Goal: Information Seeking & Learning: Learn about a topic

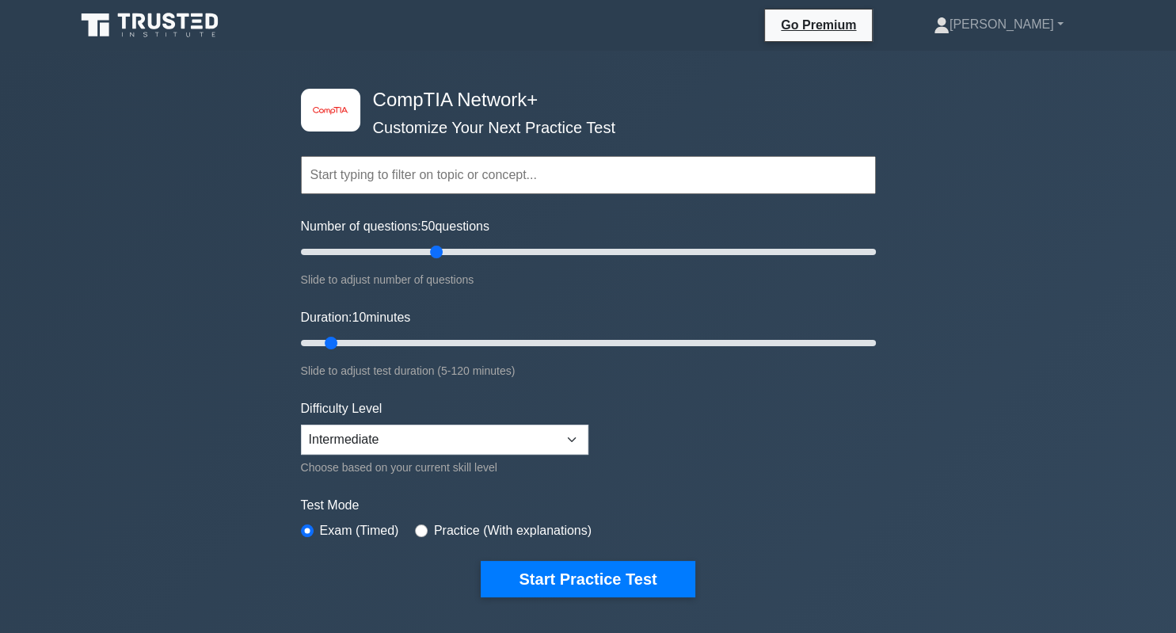
drag, startPoint x: 323, startPoint y: 253, endPoint x: 437, endPoint y: 255, distance: 114.0
type input "50"
click at [437, 255] on input "Number of questions: 50 questions" at bounding box center [588, 251] width 575 height 19
drag, startPoint x: 333, startPoint y: 340, endPoint x: 420, endPoint y: 340, distance: 87.1
type input "30"
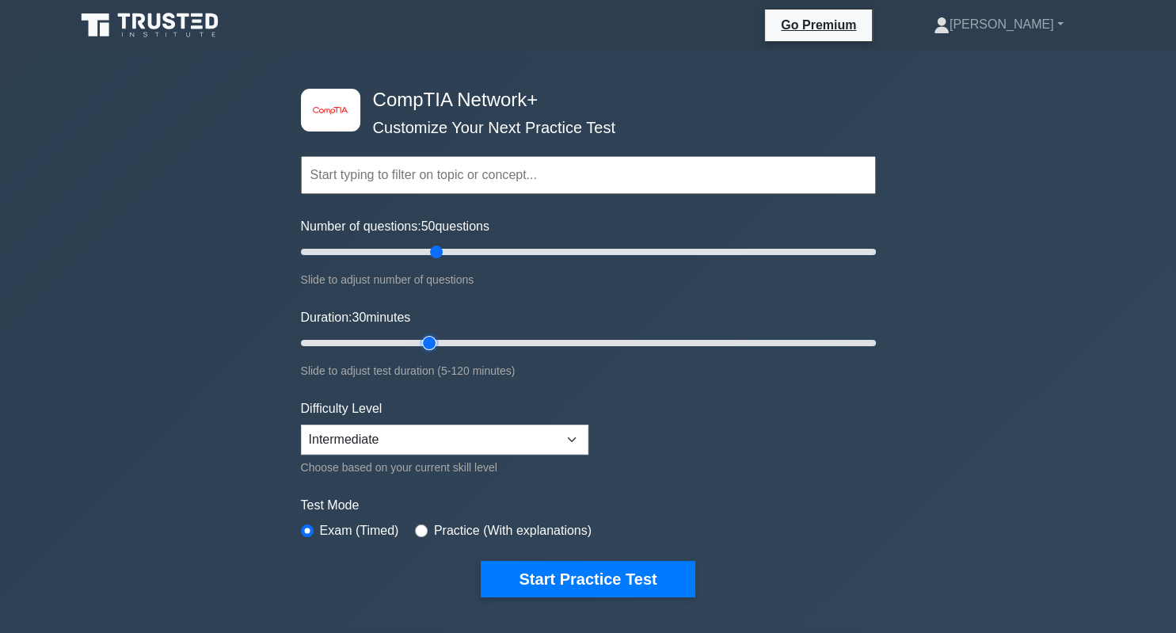
click at [420, 340] on input "Duration: 30 minutes" at bounding box center [588, 342] width 575 height 19
click at [301, 424] on select "Beginner Intermediate Expert" at bounding box center [444, 439] width 287 height 30
click at [505, 443] on select "Beginner Intermediate Expert" at bounding box center [444, 439] width 287 height 30
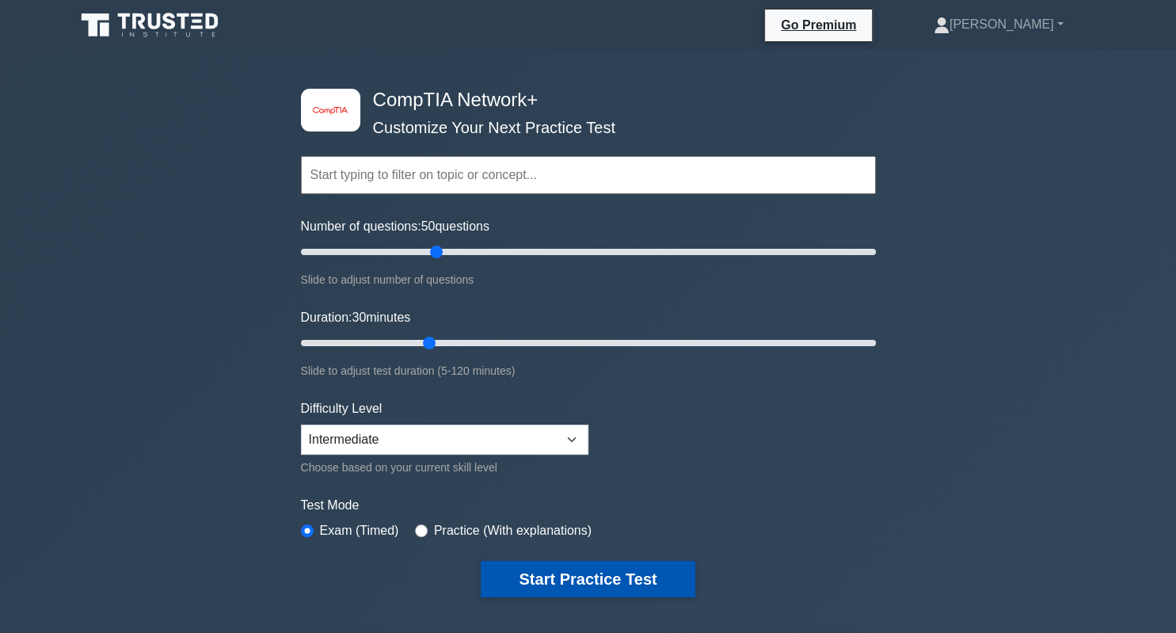
click at [582, 569] on button "Start Practice Test" at bounding box center [588, 579] width 214 height 36
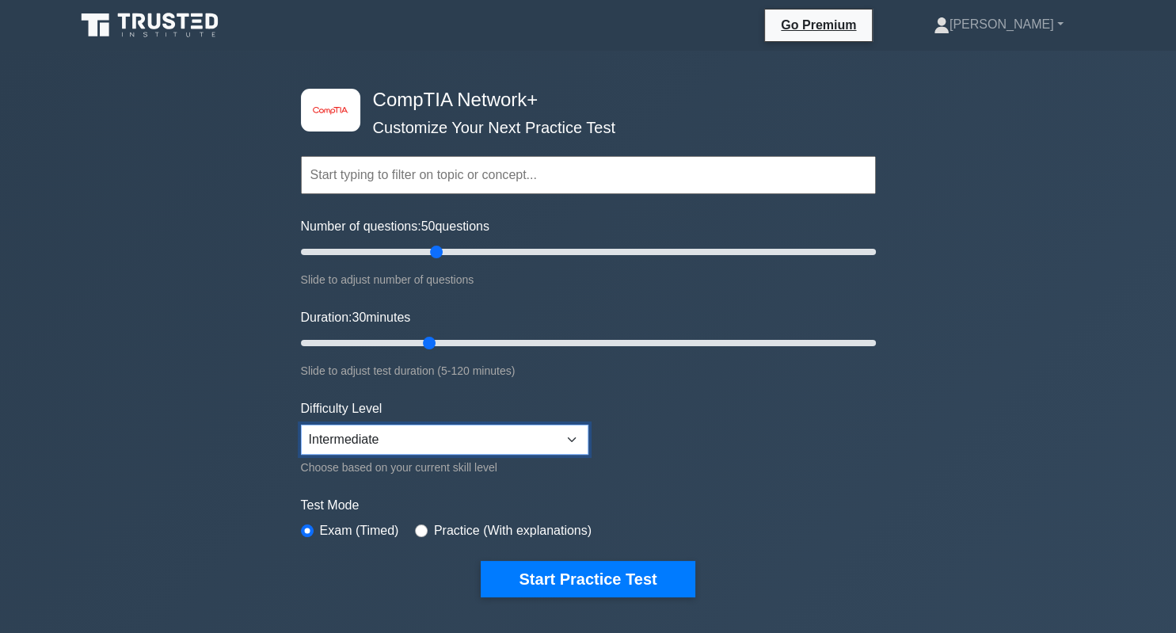
click at [301, 424] on select "Beginner Intermediate Expert" at bounding box center [444, 439] width 287 height 30
select select "beginner"
click option "Beginner" at bounding box center [0, 0] width 0 height 0
click at [447, 531] on label "Practice (With explanations)" at bounding box center [513, 530] width 158 height 19
click at [417, 527] on input "radio" at bounding box center [421, 530] width 13 height 13
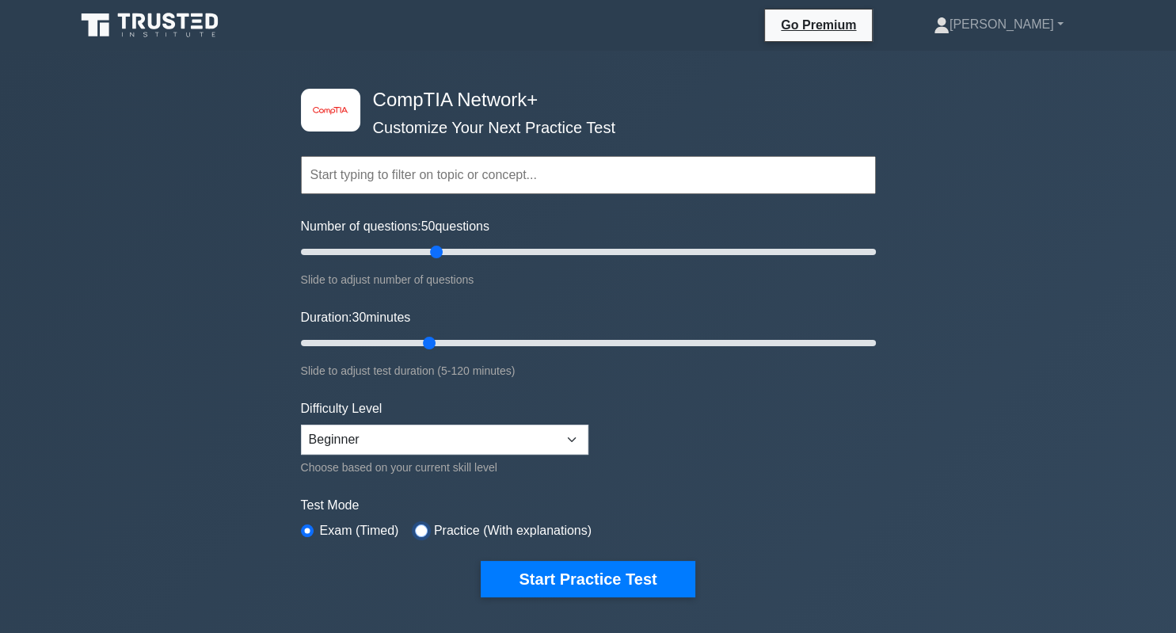
radio input "true"
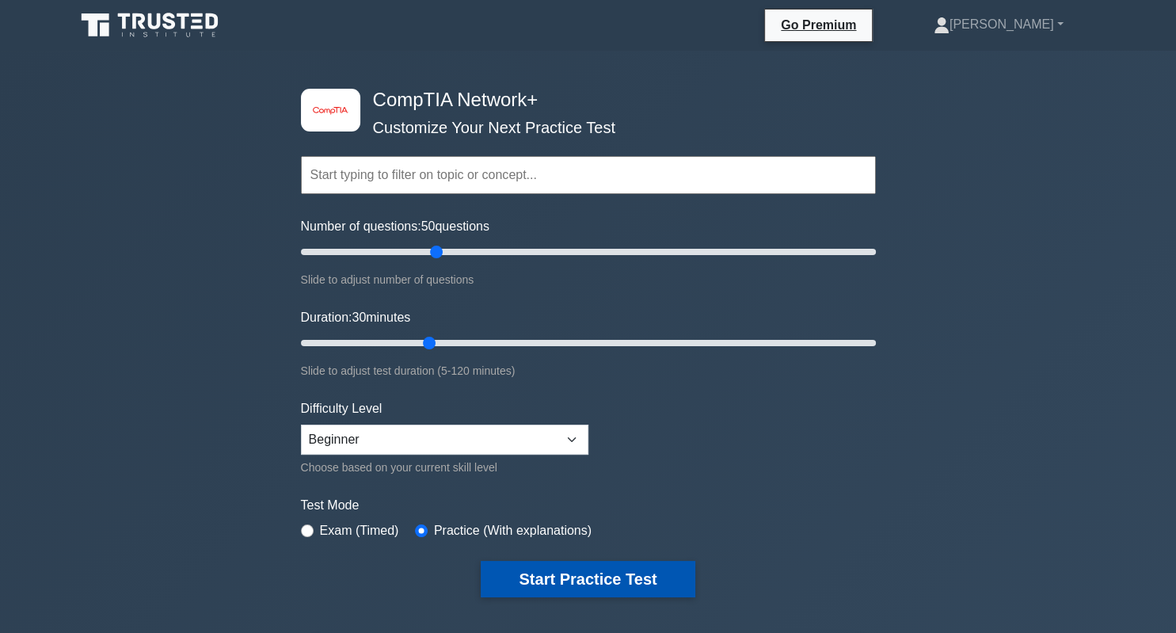
click at [543, 569] on button "Start Practice Test" at bounding box center [588, 579] width 214 height 36
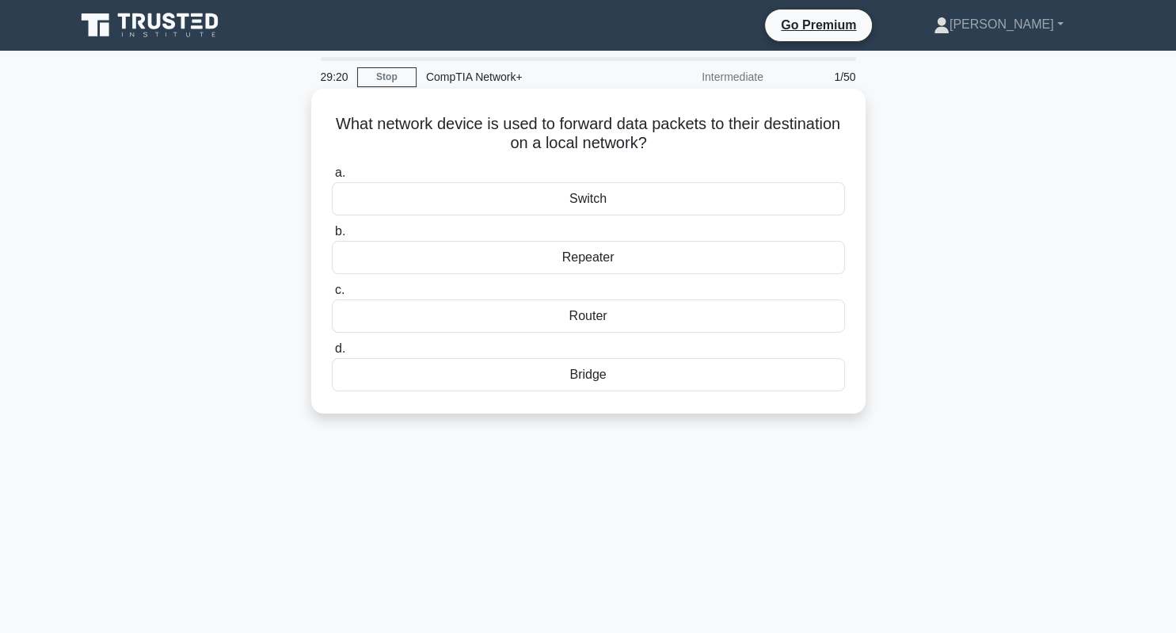
click at [577, 200] on div "Switch" at bounding box center [588, 198] width 513 height 33
click at [332, 178] on input "a. Switch" at bounding box center [332, 173] width 0 height 10
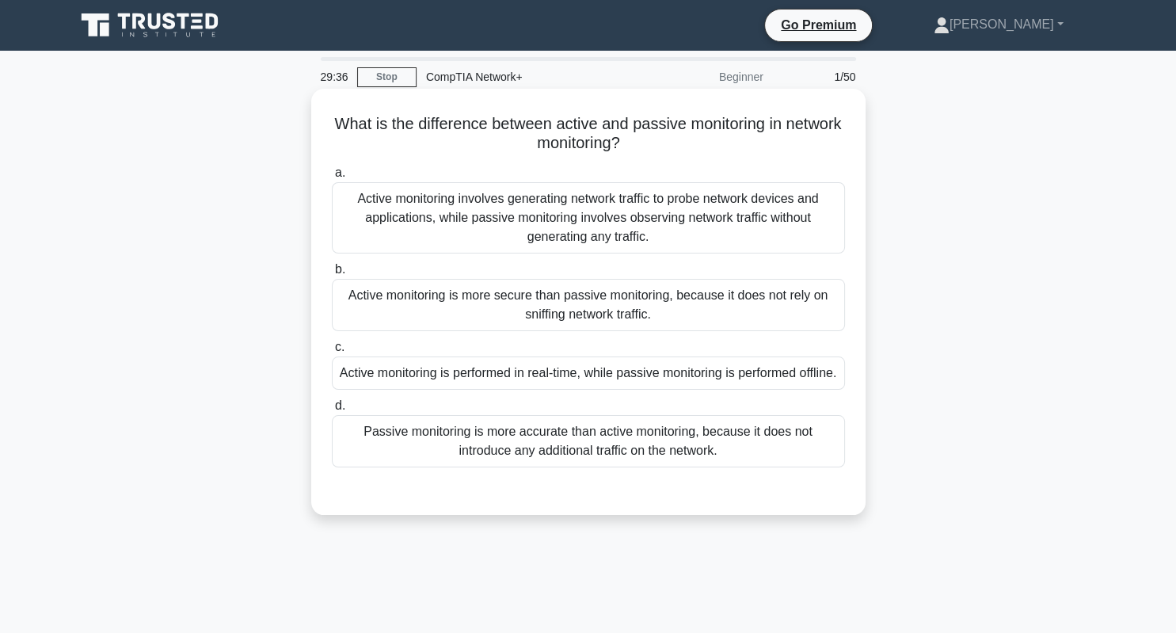
click at [701, 316] on div "Active monitoring is more secure than passive monitoring, because it does not r…" at bounding box center [588, 305] width 513 height 52
click at [332, 275] on input "b. Active monitoring is more secure than passive monitoring, because it does no…" at bounding box center [332, 269] width 0 height 10
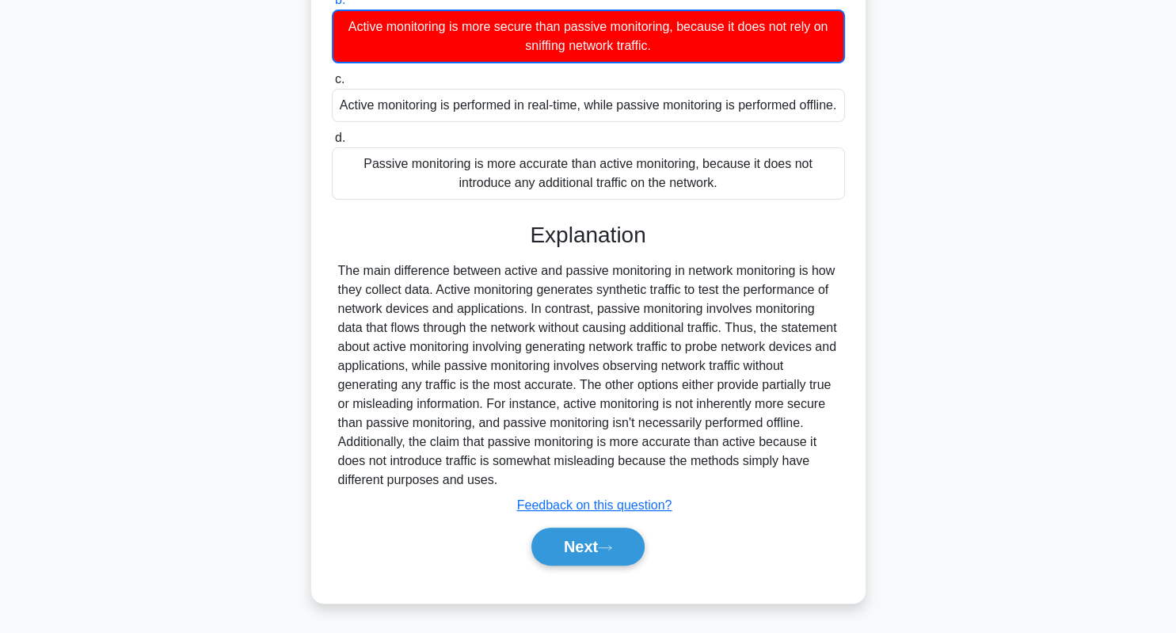
scroll to position [287, 0]
click at [573, 558] on button "Next" at bounding box center [587, 546] width 113 height 38
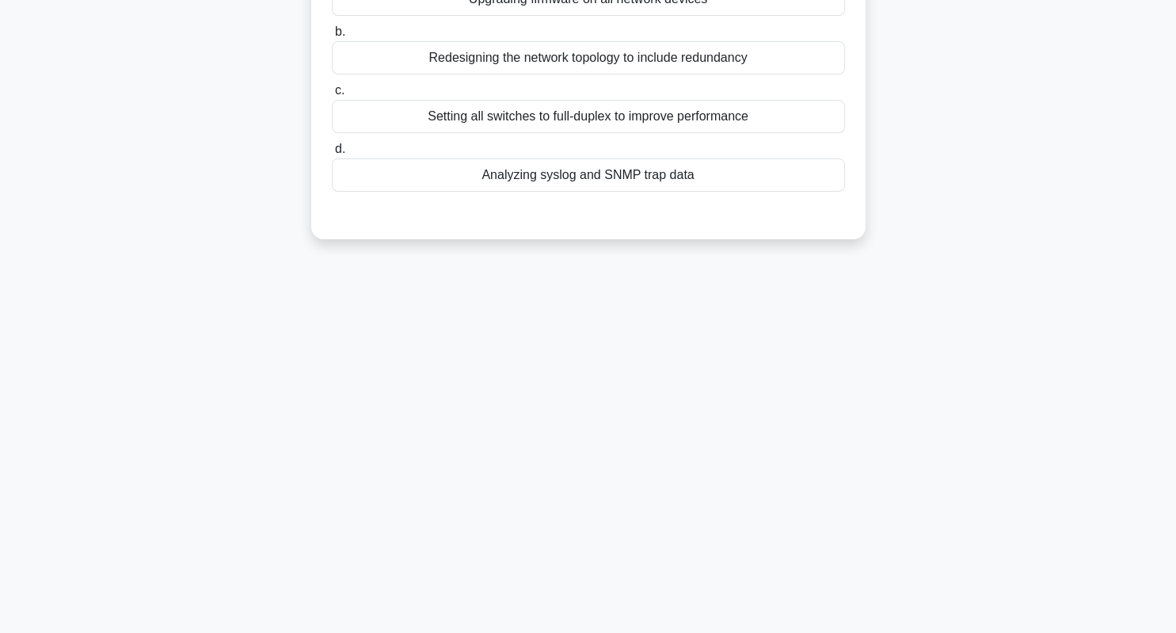
scroll to position [0, 0]
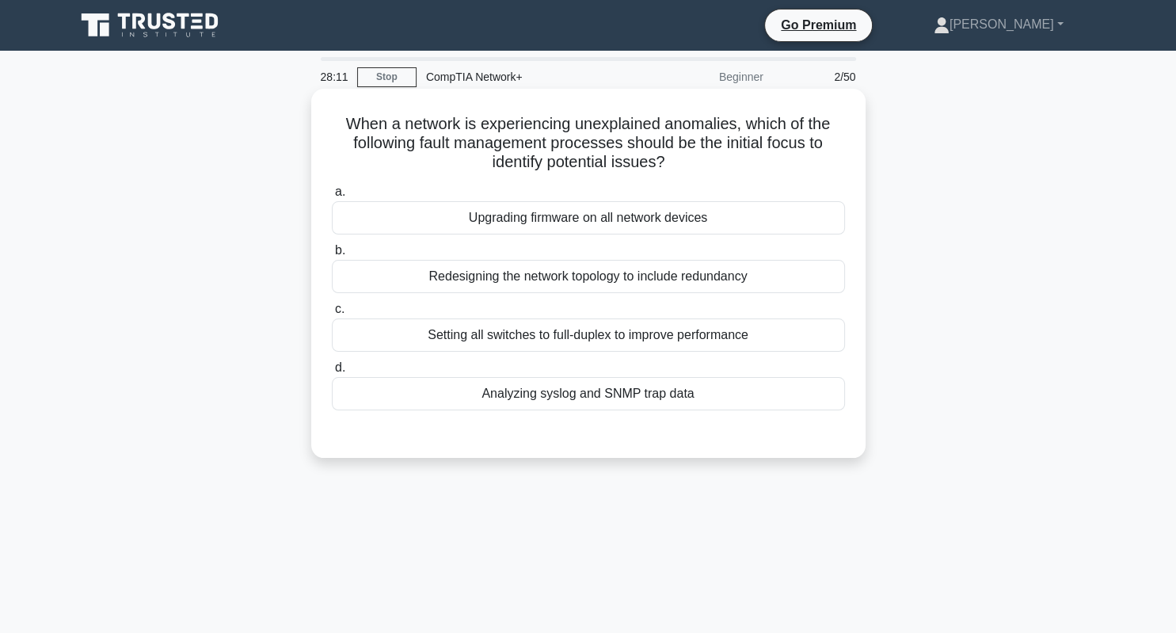
click at [546, 220] on div "Upgrading firmware on all network devices" at bounding box center [588, 217] width 513 height 33
click at [332, 197] on input "a. Upgrading firmware on all network devices" at bounding box center [332, 192] width 0 height 10
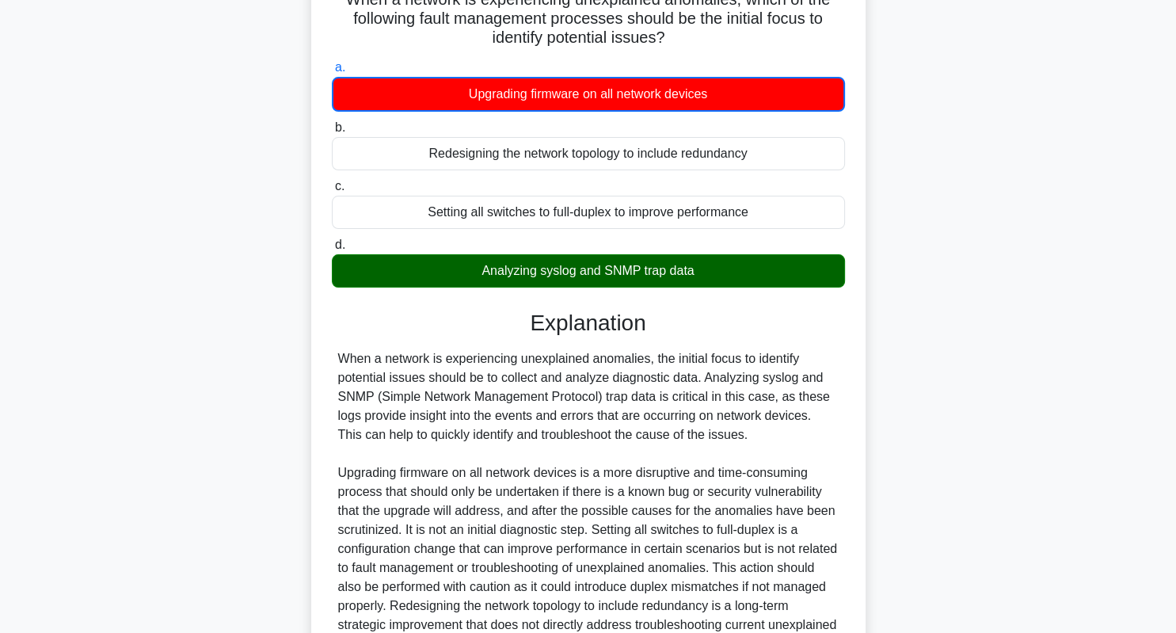
scroll to position [306, 0]
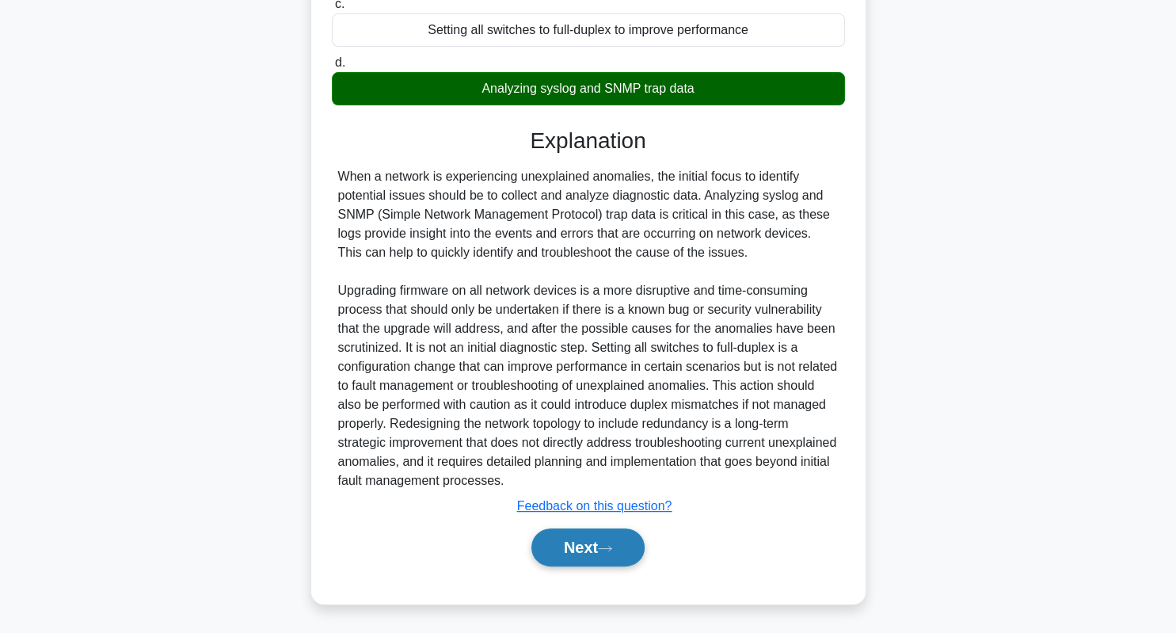
click at [562, 562] on button "Next" at bounding box center [587, 547] width 113 height 38
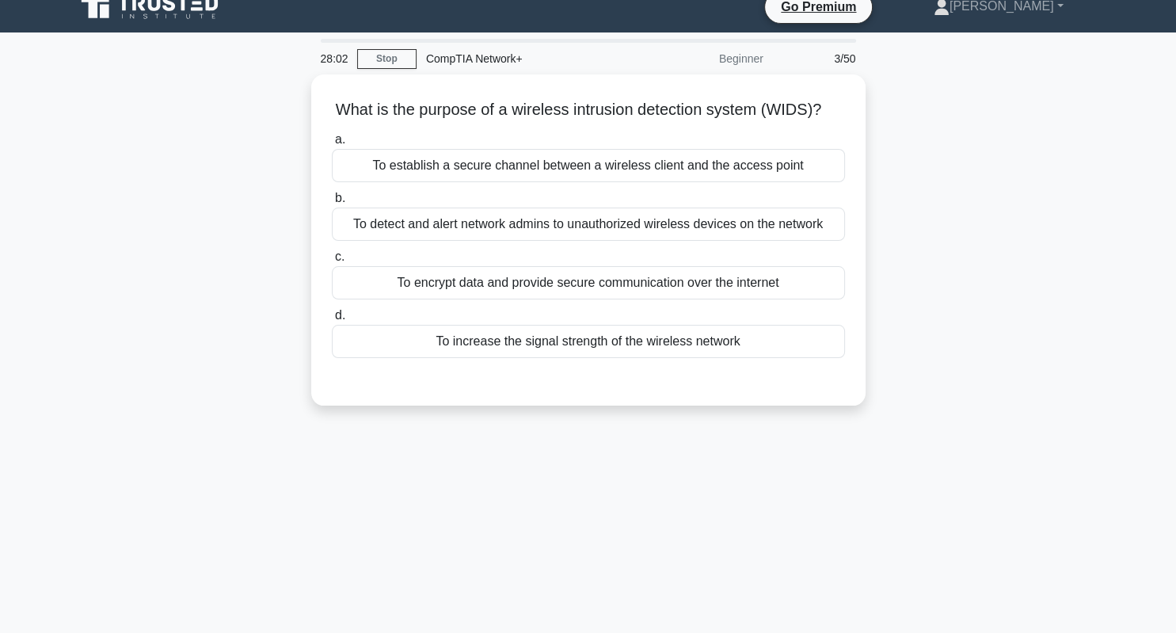
scroll to position [0, 0]
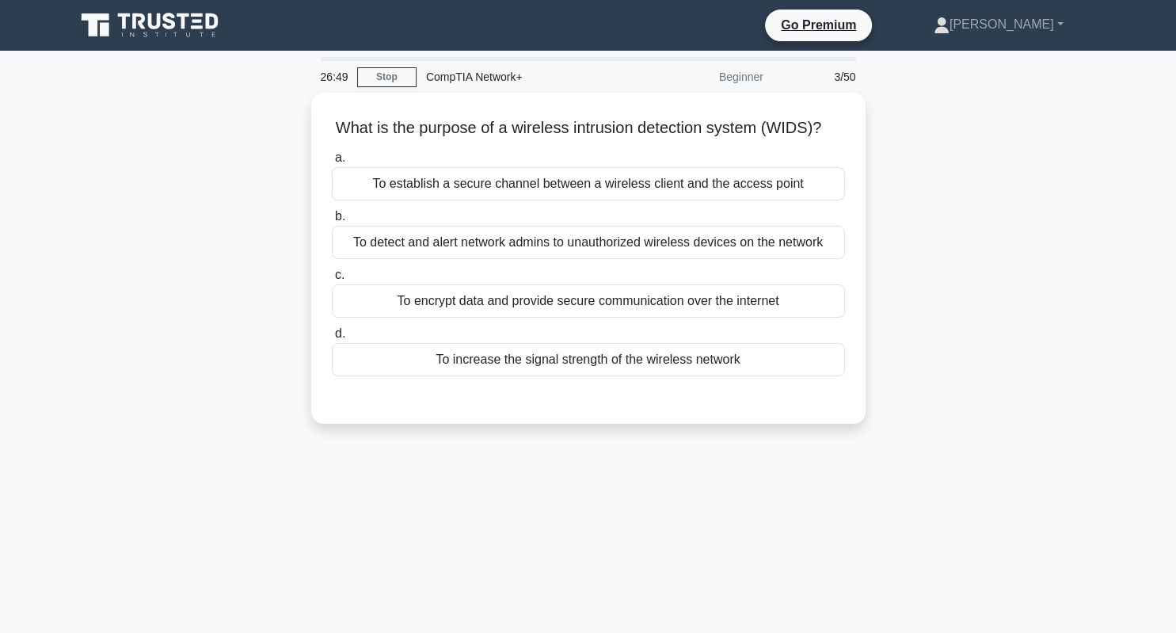
click at [565, 498] on div "26:49 Stop CompTIA Network+ Beginner 3/50 What is the purpose of a wireless int…" at bounding box center [588, 453] width 1045 height 792
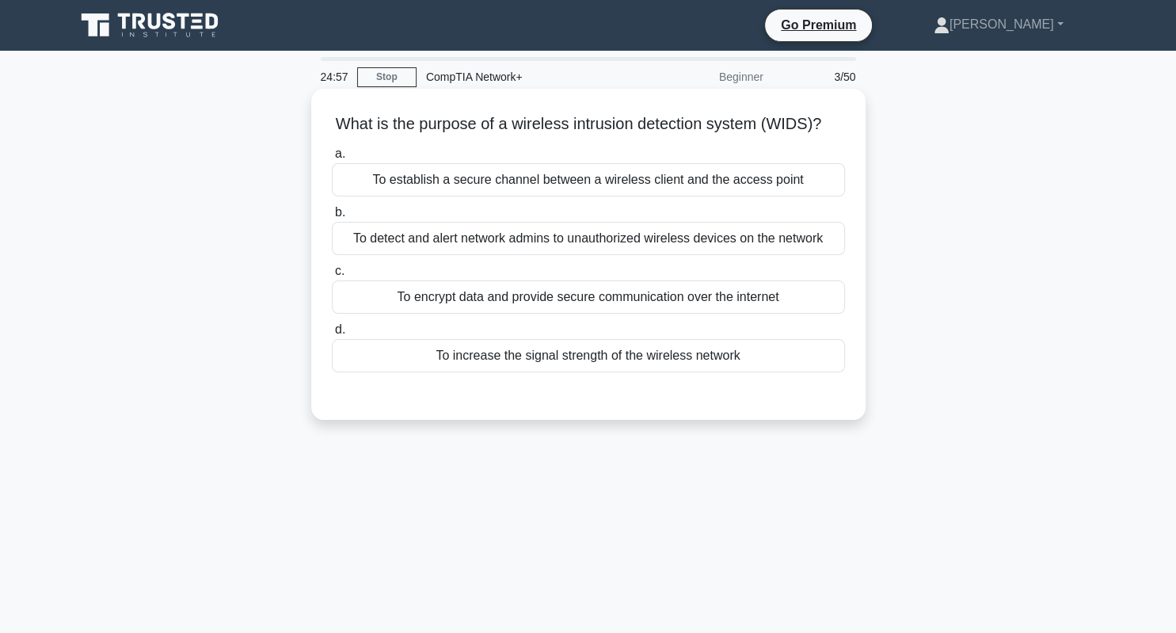
click at [648, 185] on div "To establish a secure channel between a wireless client and the access point" at bounding box center [588, 179] width 513 height 33
click at [332, 159] on input "a. To establish a secure channel between a wireless client and the access point" at bounding box center [332, 154] width 0 height 10
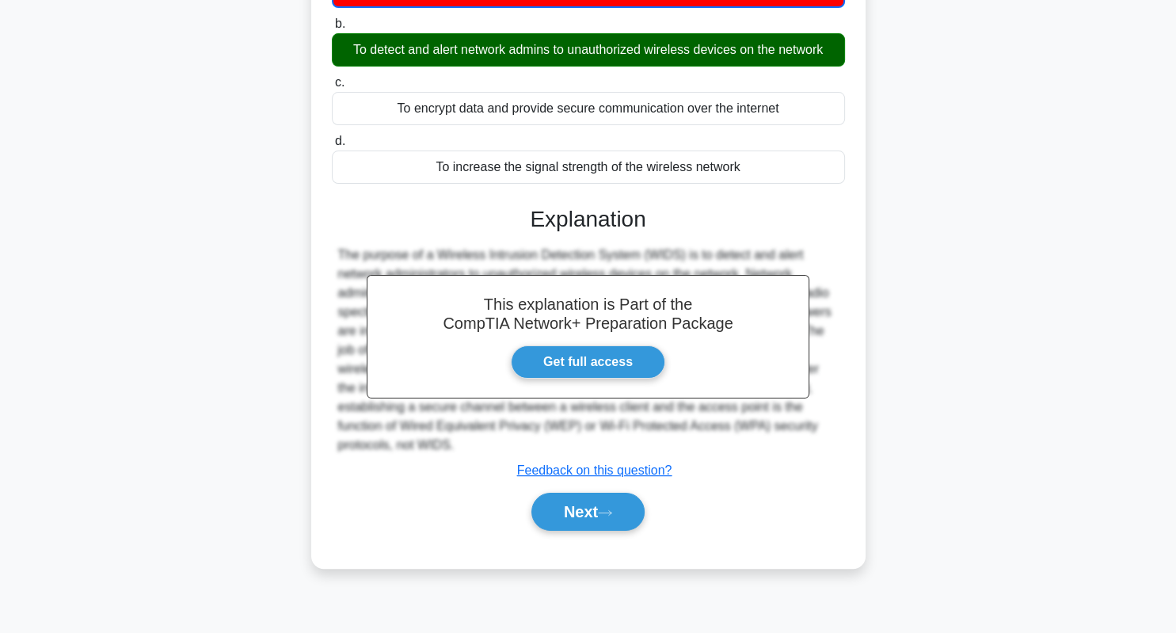
scroll to position [199, 0]
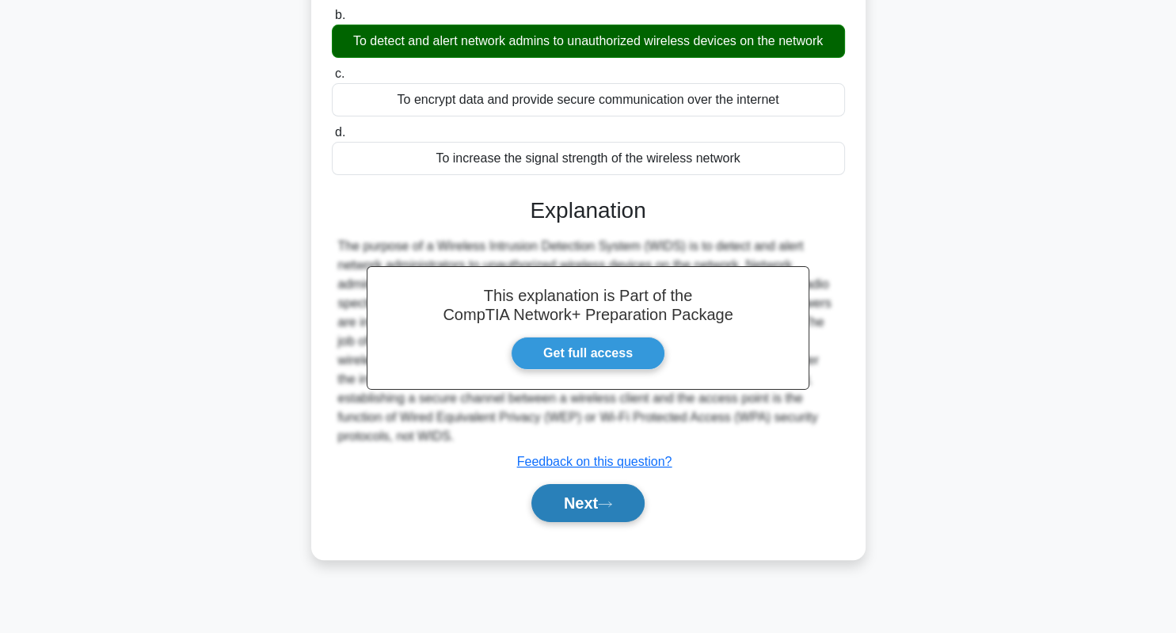
click at [584, 508] on button "Next" at bounding box center [587, 503] width 113 height 38
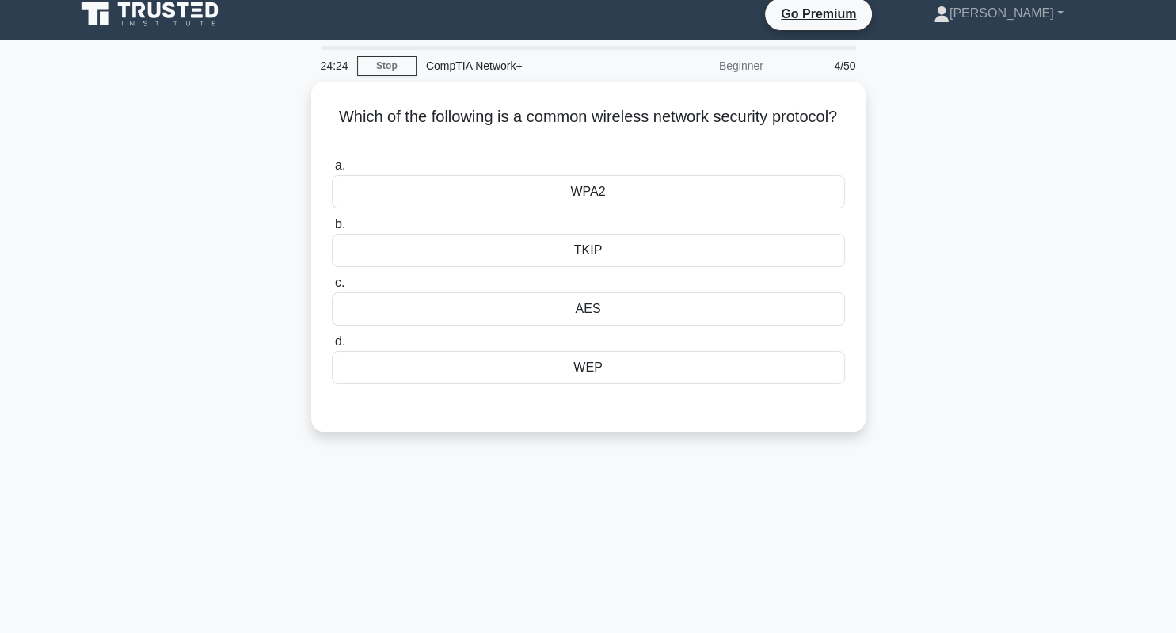
scroll to position [0, 0]
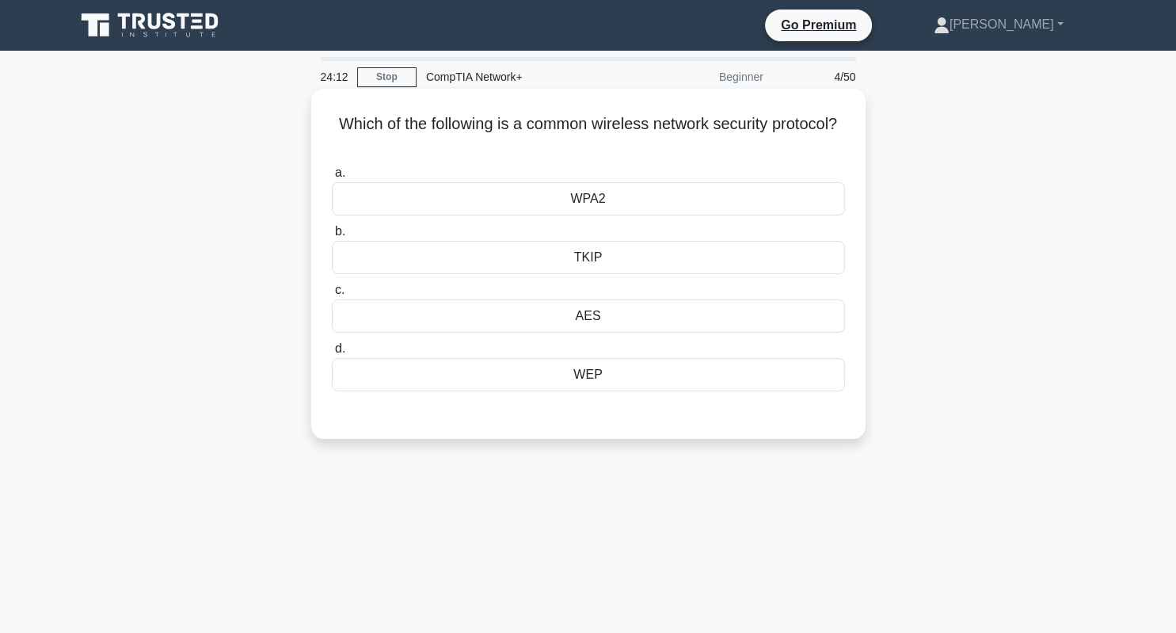
click at [590, 205] on div "WPA2" at bounding box center [588, 198] width 513 height 33
click at [332, 178] on input "a. WPA2" at bounding box center [332, 173] width 0 height 10
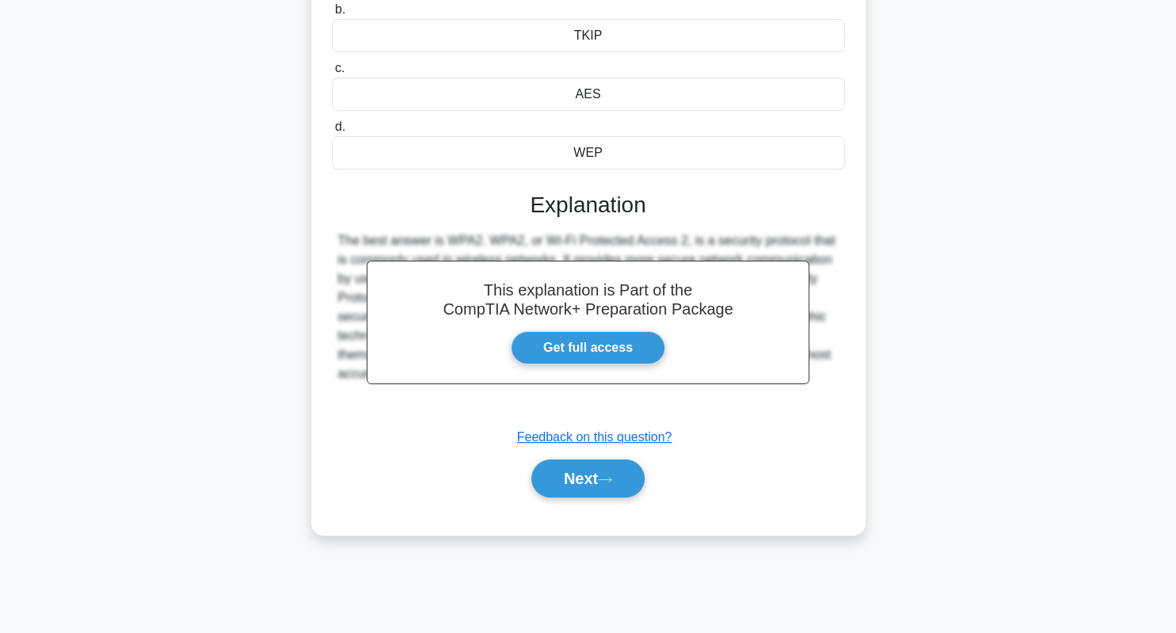
scroll to position [222, 0]
click at [634, 477] on button "Next" at bounding box center [587, 477] width 113 height 38
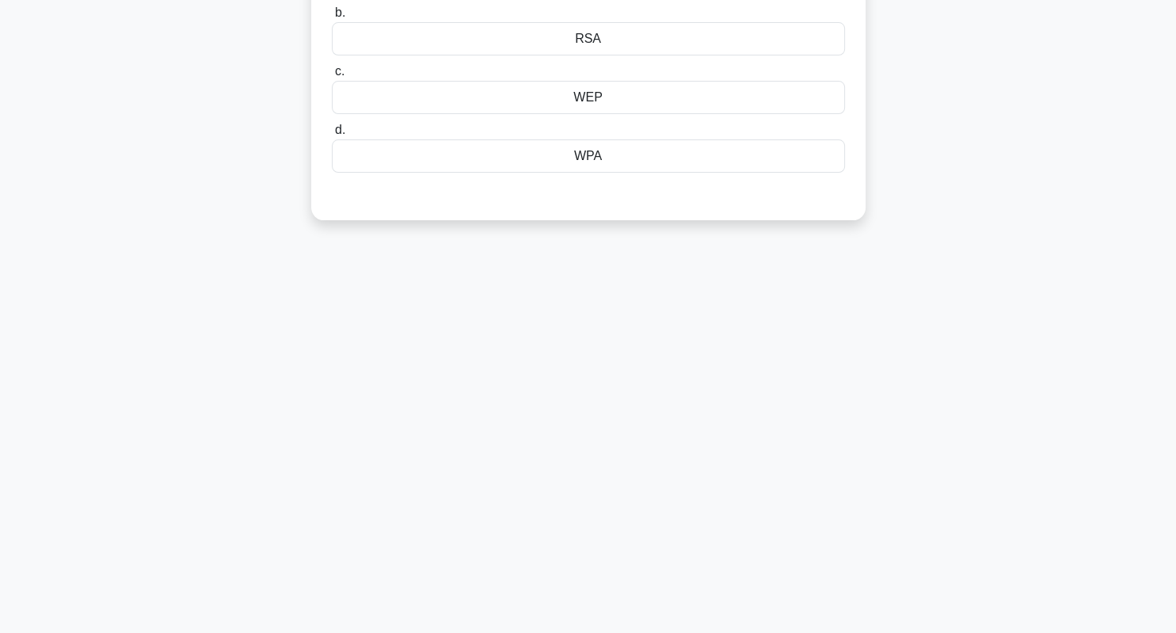
scroll to position [0, 0]
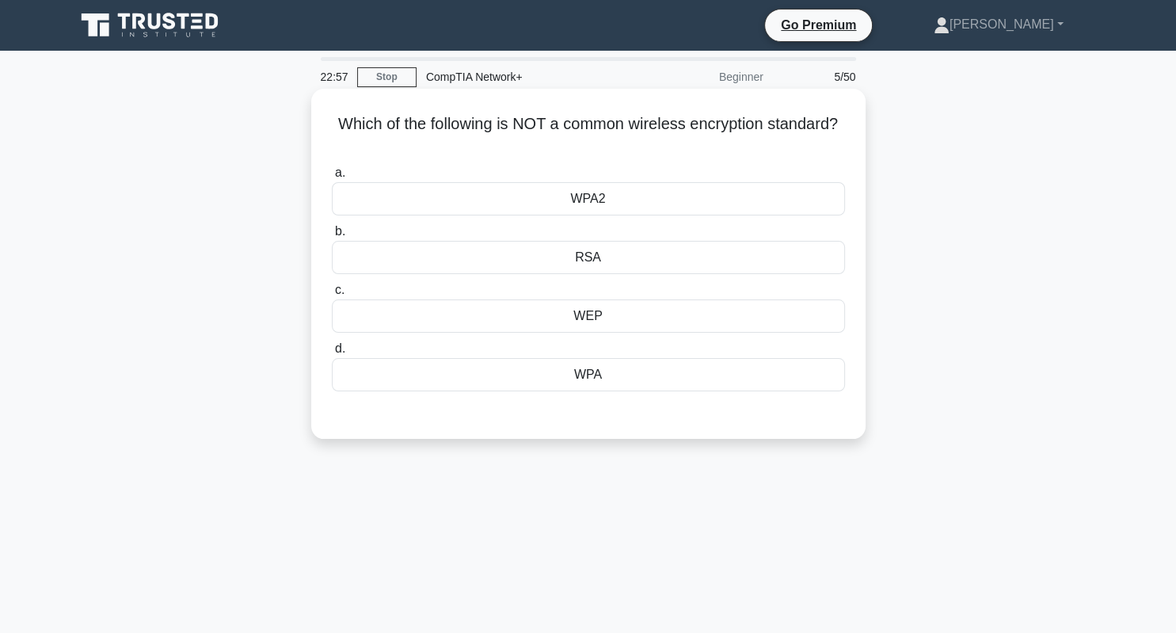
click at [600, 382] on div "WPA" at bounding box center [588, 374] width 513 height 33
click at [332, 354] on input "d. WPA" at bounding box center [332, 349] width 0 height 10
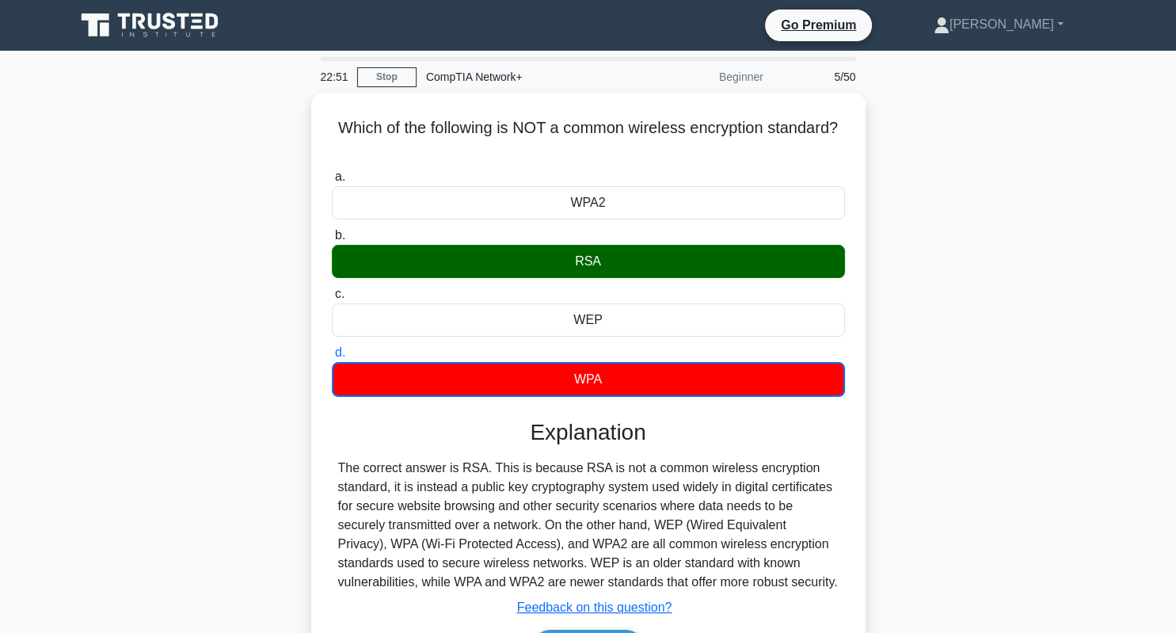
drag, startPoint x: 340, startPoint y: 127, endPoint x: 895, endPoint y: 135, distance: 555.1
click at [895, 135] on div "Which of the following is NOT a common wireless encryption standard? .spinner_0…" at bounding box center [588, 408] width 1045 height 631
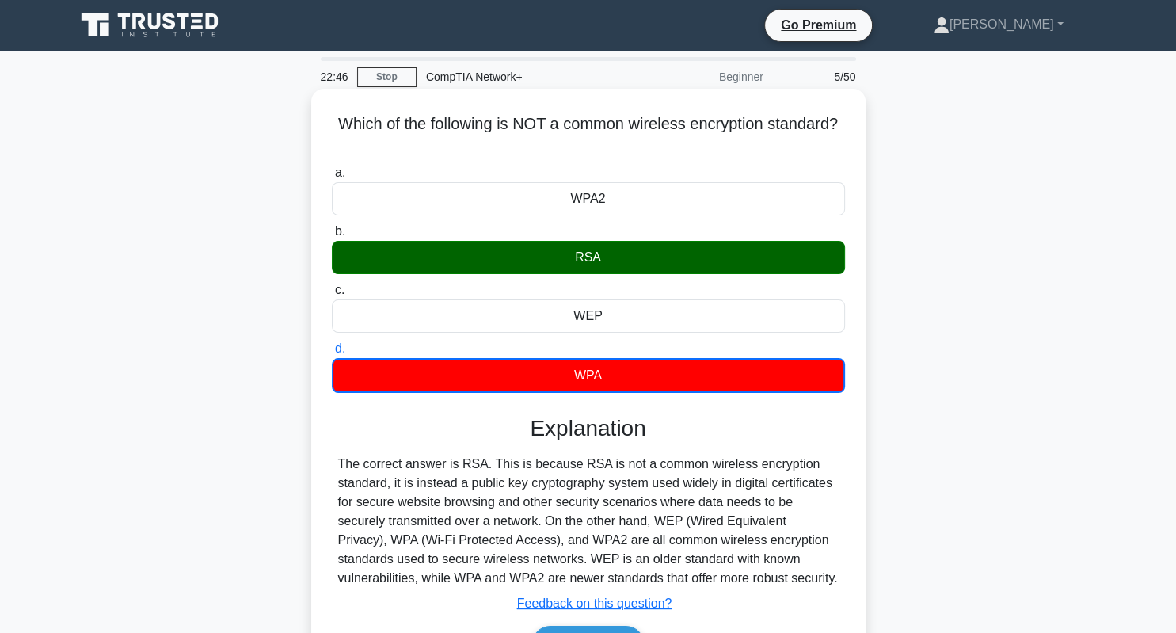
click at [527, 128] on h5 "Which of the following is NOT a common wireless encryption standard? .spinner_0…" at bounding box center [588, 134] width 516 height 40
drag, startPoint x: 521, startPoint y: 126, endPoint x: 809, endPoint y: 136, distance: 288.4
click at [809, 136] on h5 "Which of the following is NOT a common wireless encryption standard? .spinner_0…" at bounding box center [588, 134] width 516 height 40
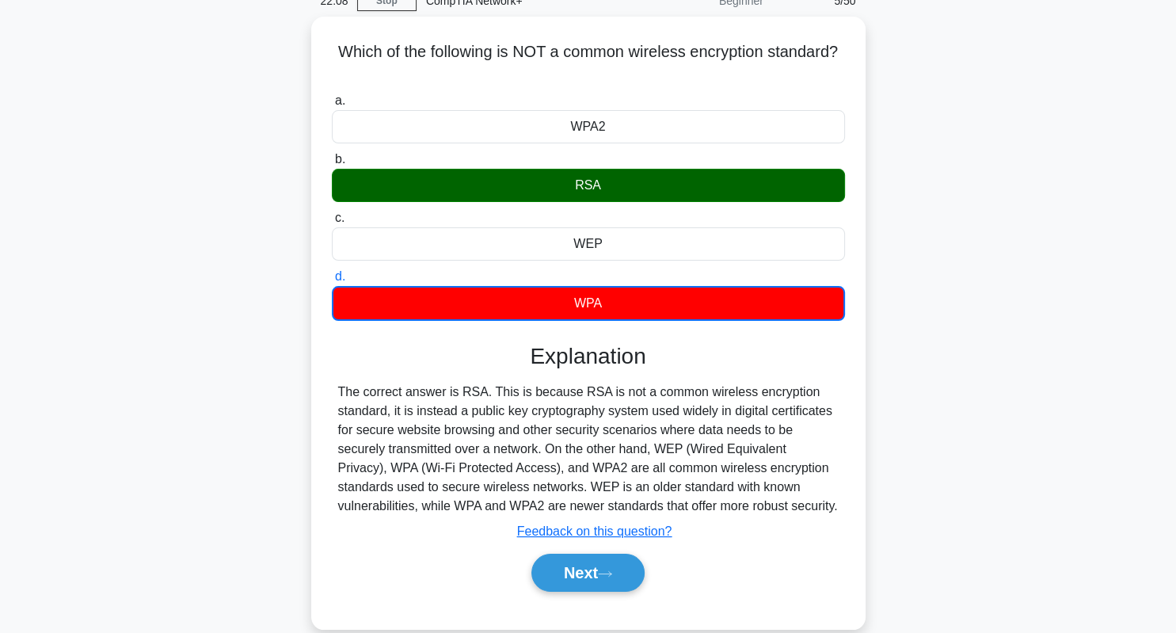
scroll to position [78, 0]
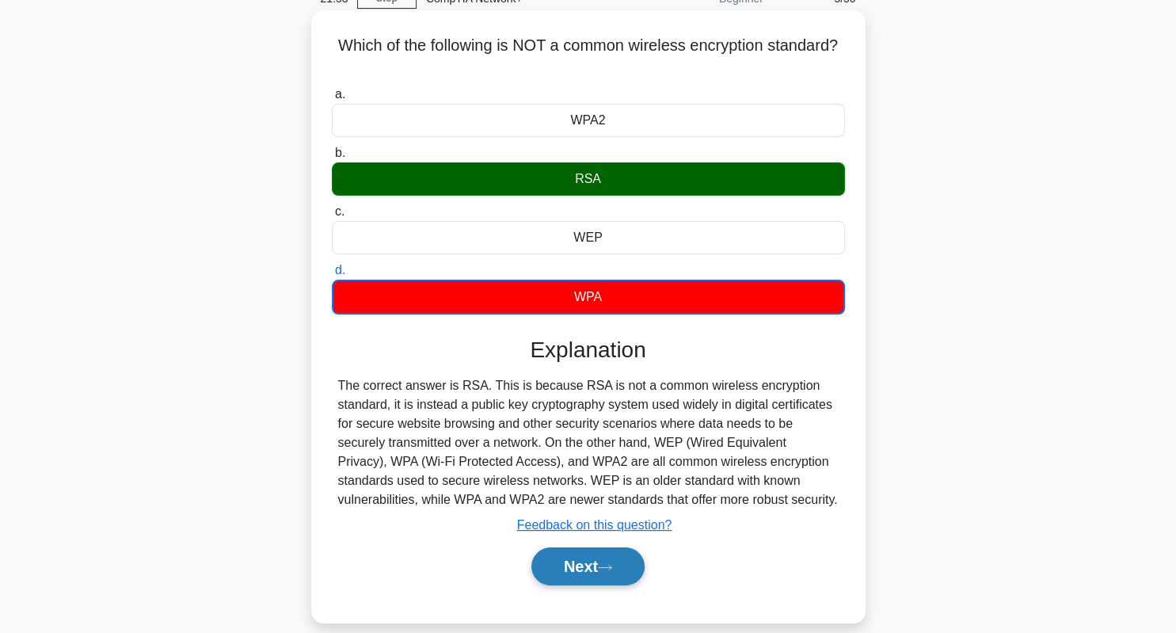
click at [591, 560] on button "Next" at bounding box center [587, 566] width 113 height 38
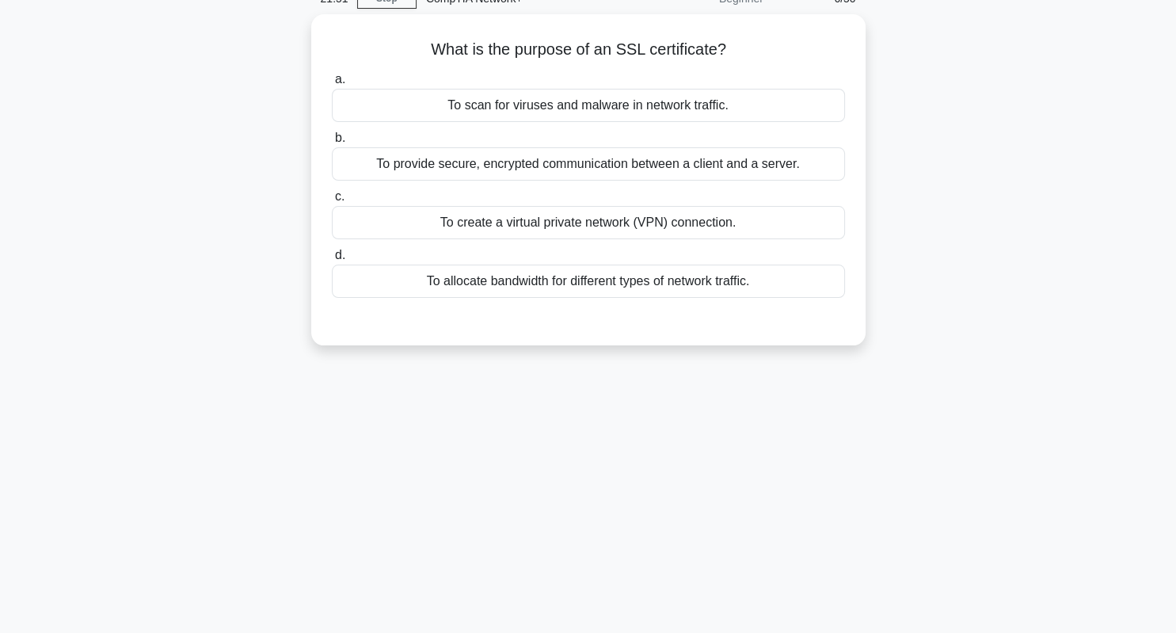
scroll to position [0, 0]
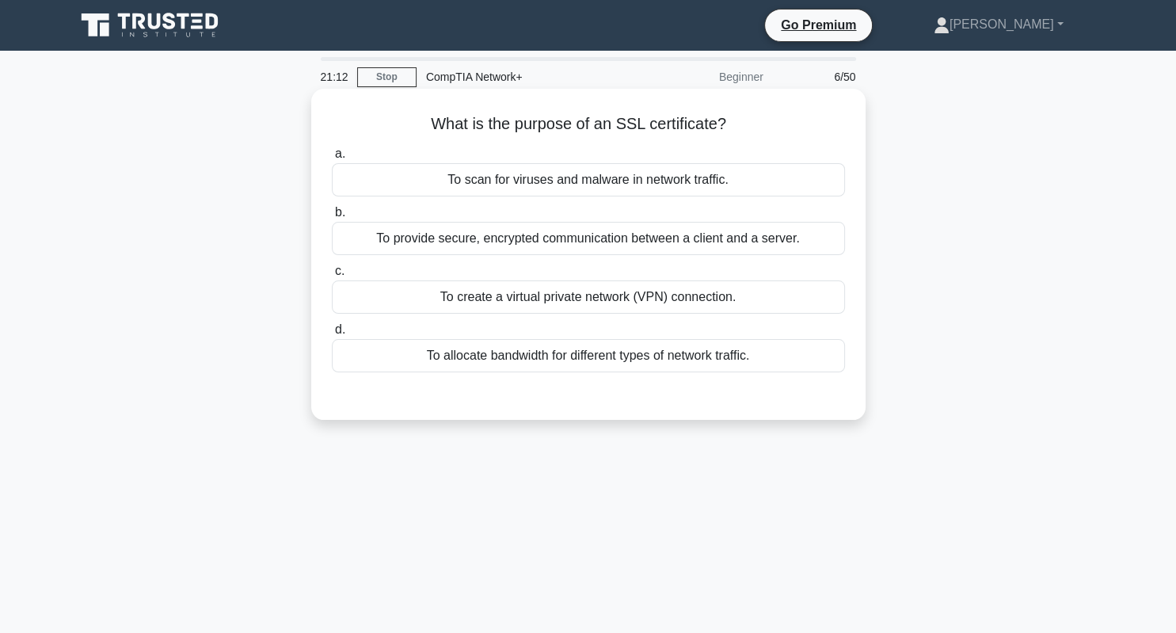
click at [512, 234] on div "To provide secure, encrypted communication between a client and a server." at bounding box center [588, 238] width 513 height 33
click at [332, 218] on input "b. To provide secure, encrypted communication between a client and a server." at bounding box center [332, 212] width 0 height 10
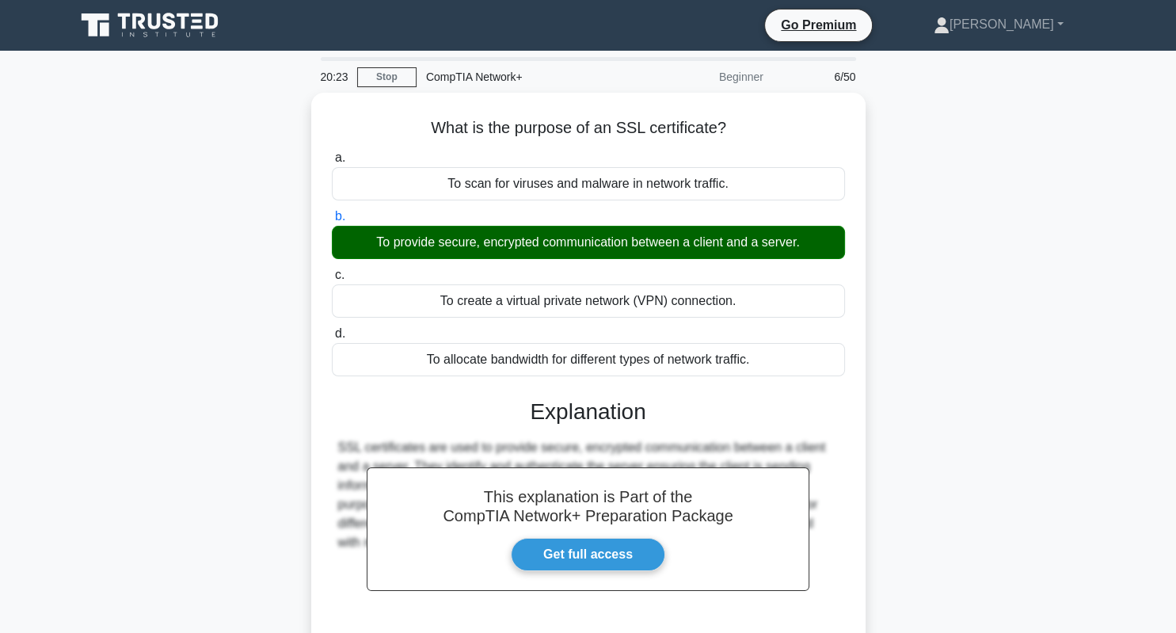
scroll to position [222, 0]
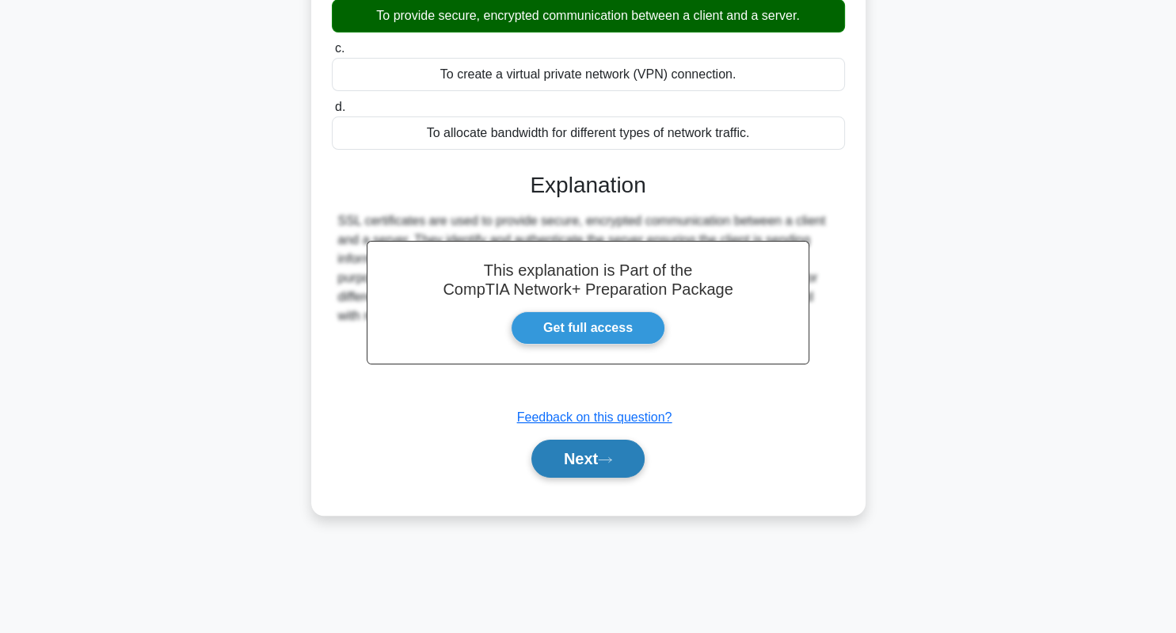
click at [600, 464] on button "Next" at bounding box center [587, 458] width 113 height 38
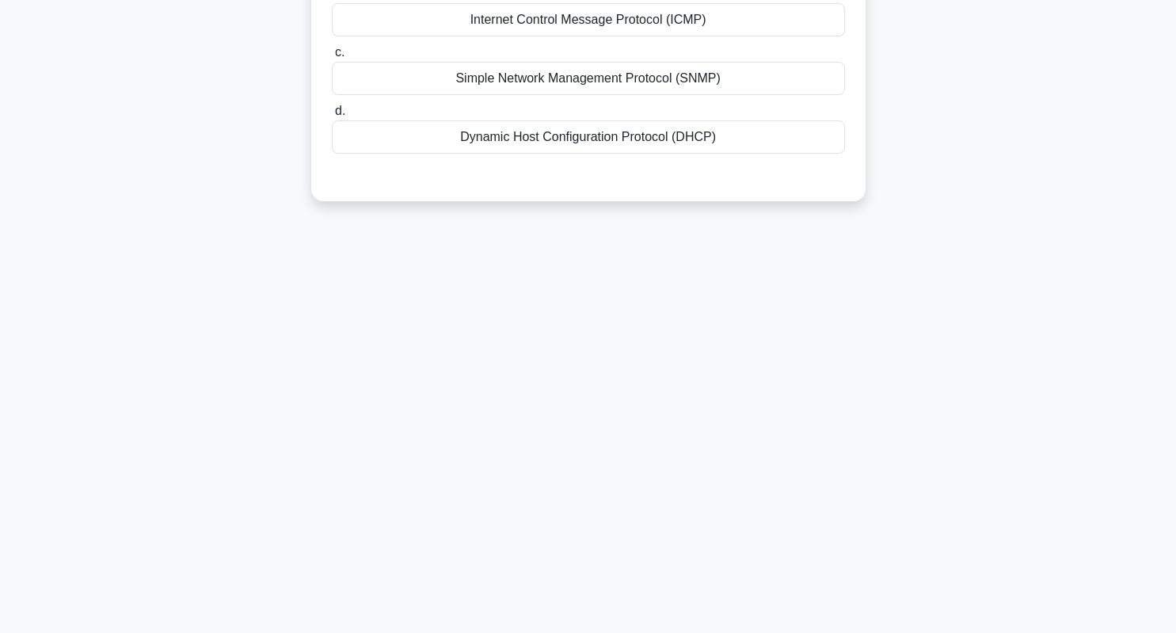
scroll to position [0, 0]
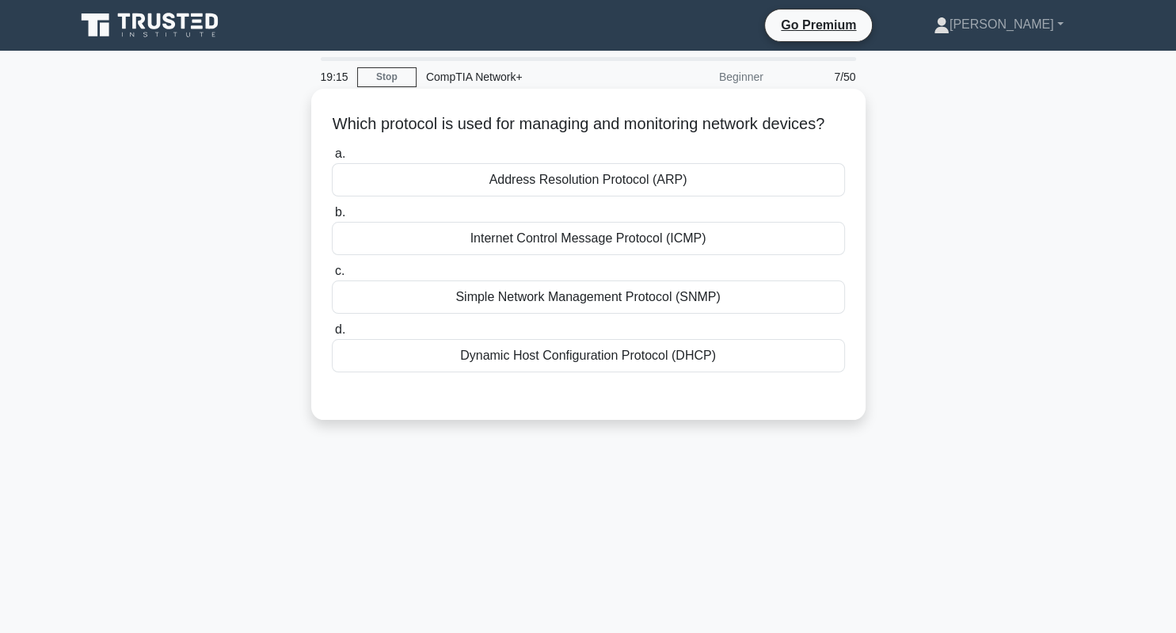
click at [586, 314] on div "Simple Network Management Protocol (SNMP)" at bounding box center [588, 296] width 513 height 33
click at [332, 276] on input "c. Simple Network Management Protocol (SNMP)" at bounding box center [332, 271] width 0 height 10
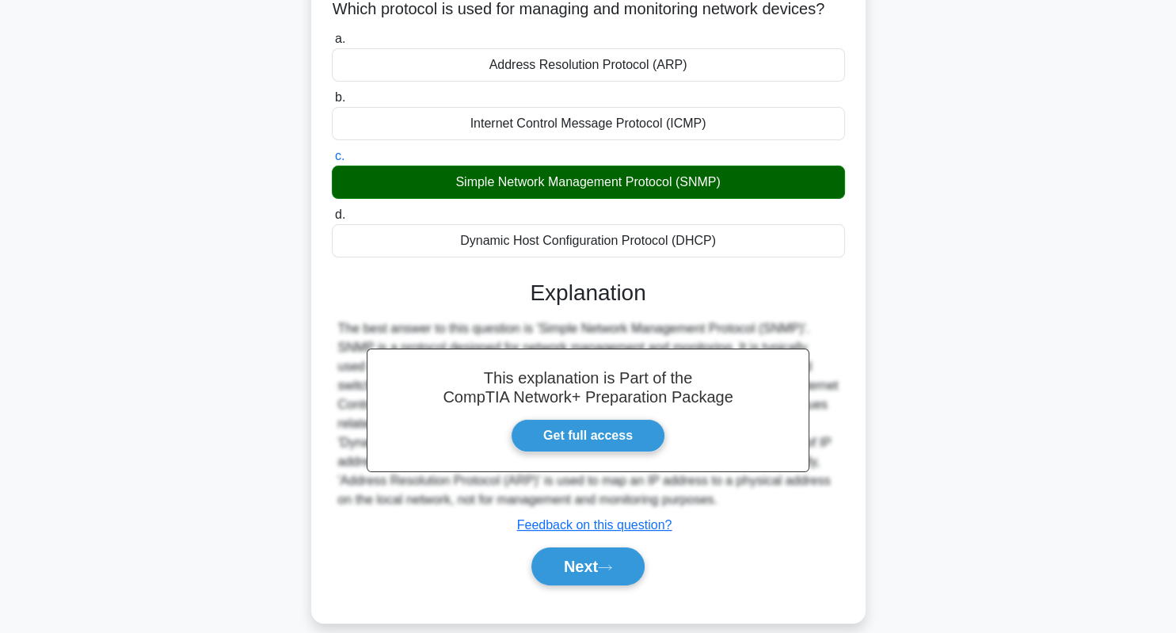
scroll to position [222, 0]
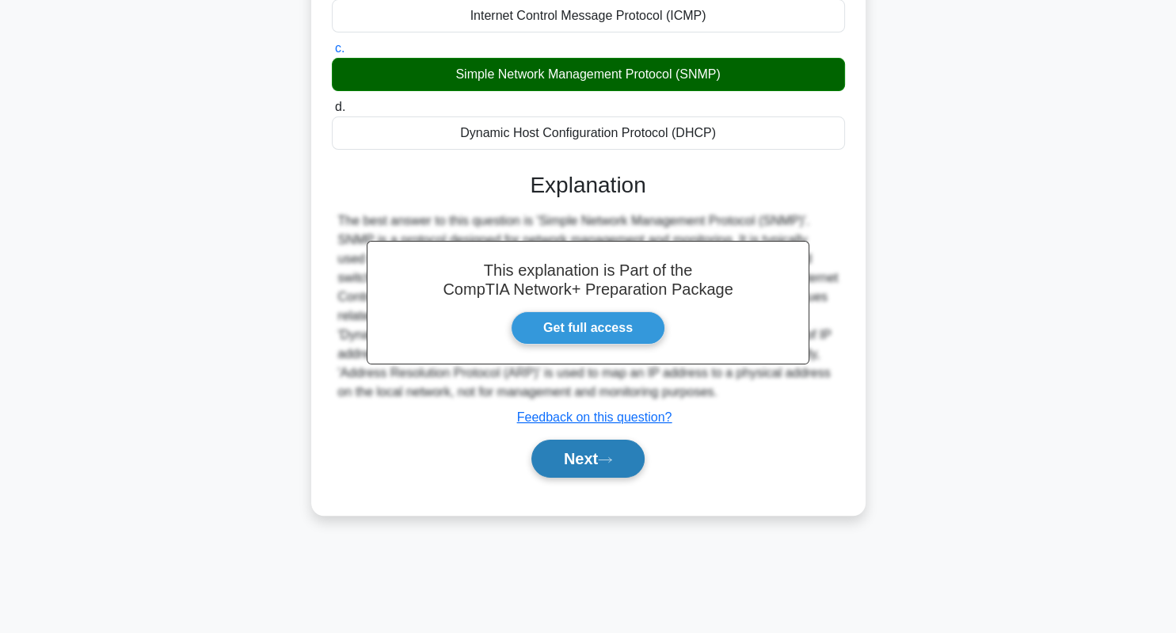
click at [622, 477] on button "Next" at bounding box center [587, 458] width 113 height 38
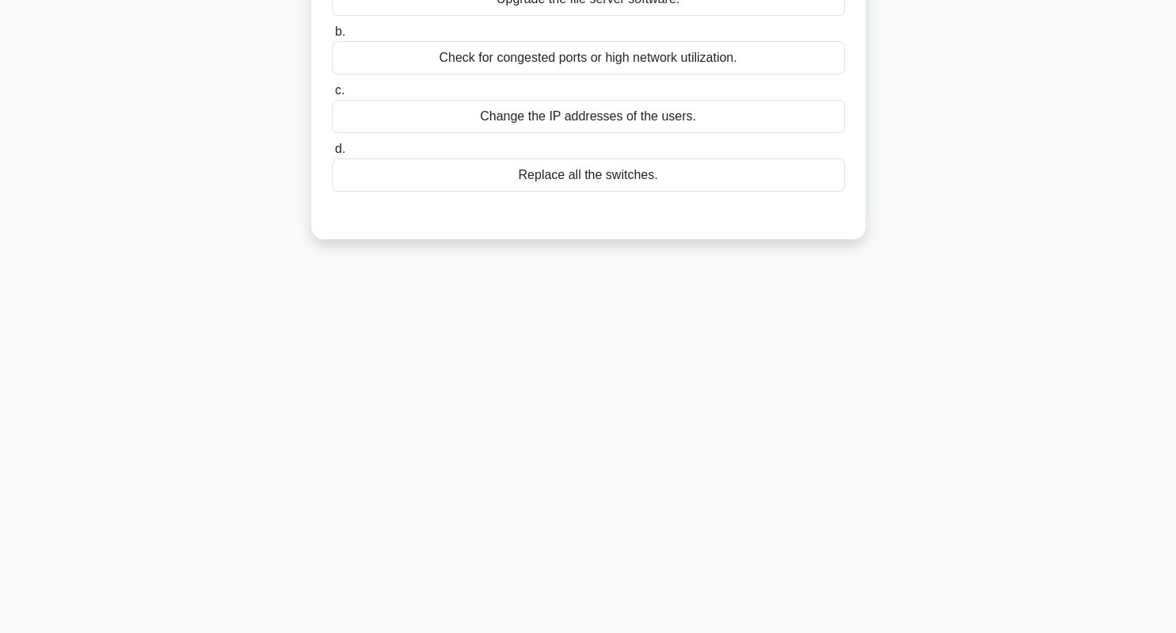
scroll to position [0, 0]
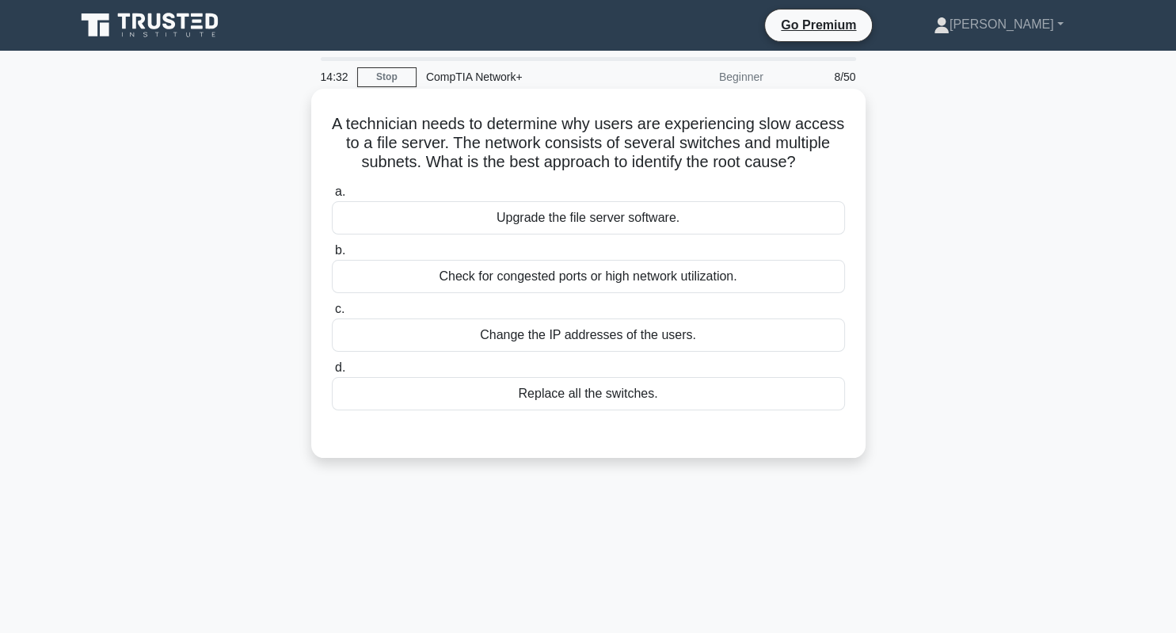
click at [573, 280] on div "Check for congested ports or high network utilization." at bounding box center [588, 276] width 513 height 33
click at [332, 256] on input "b. Check for congested ports or high network utilization." at bounding box center [332, 250] width 0 height 10
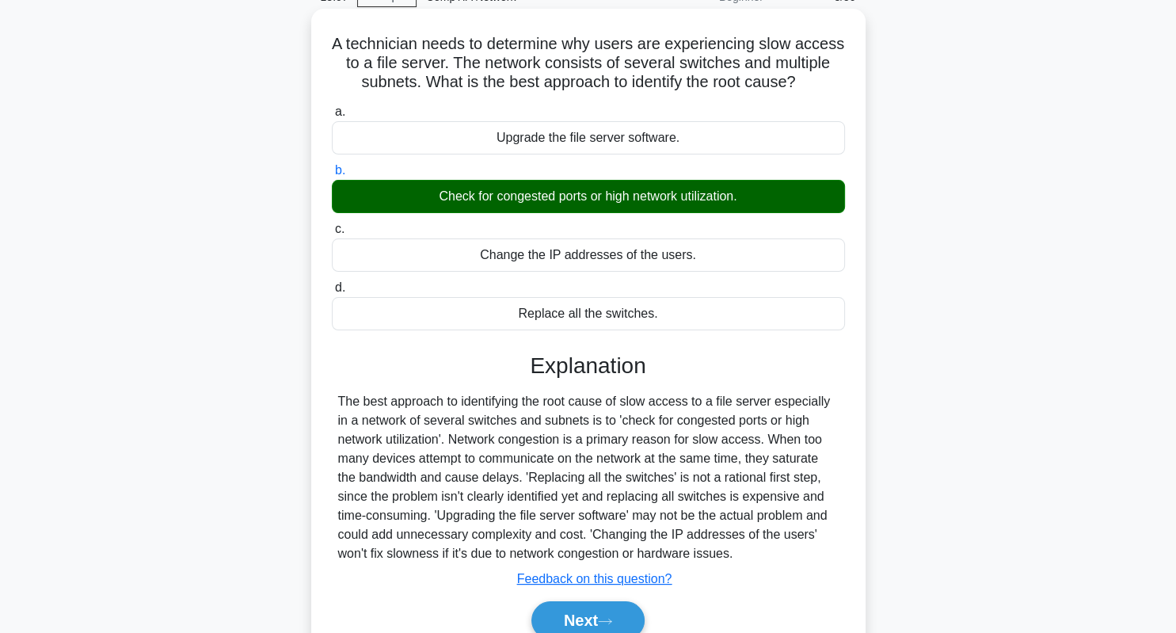
scroll to position [82, 0]
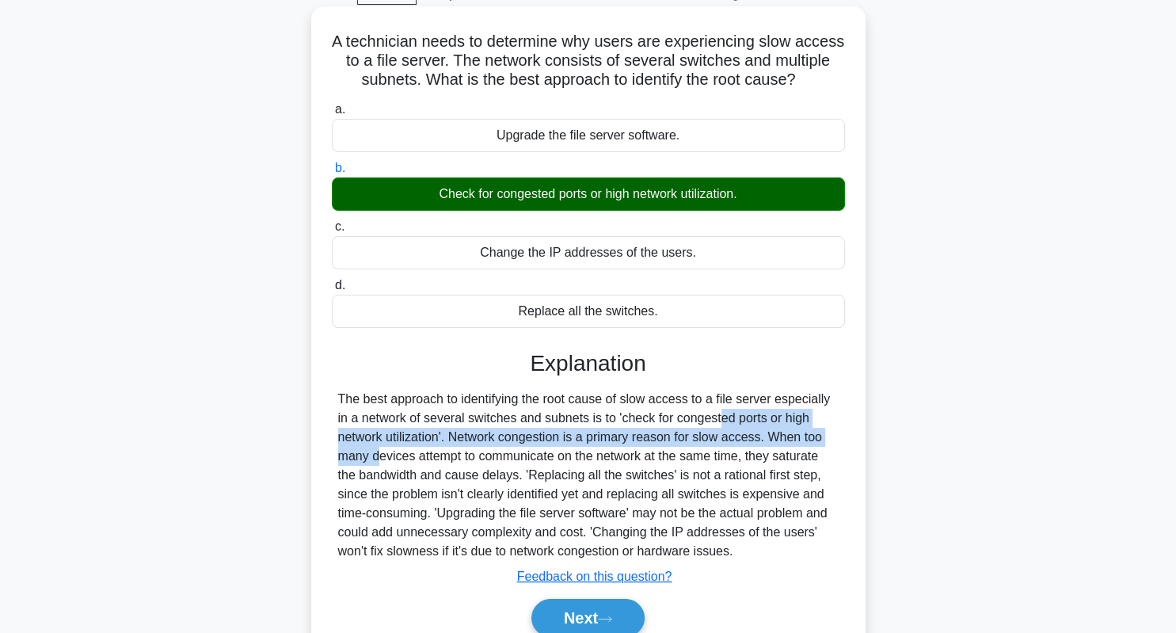
drag, startPoint x: 622, startPoint y: 422, endPoint x: 759, endPoint y: 440, distance: 139.0
click at [759, 440] on div "The best approach to identifying the root cause of slow access to a file server…" at bounding box center [588, 475] width 500 height 171
click at [607, 612] on button "Next" at bounding box center [587, 618] width 113 height 38
